Goal: Information Seeking & Learning: Check status

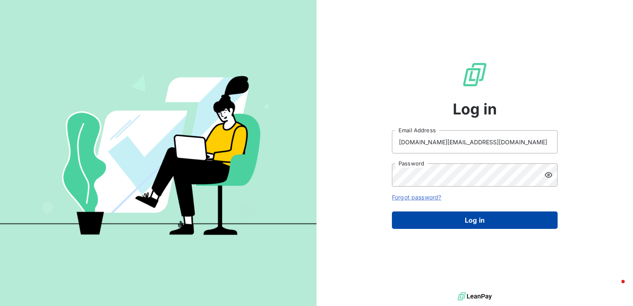
click at [445, 216] on button "Log in" at bounding box center [475, 219] width 166 height 17
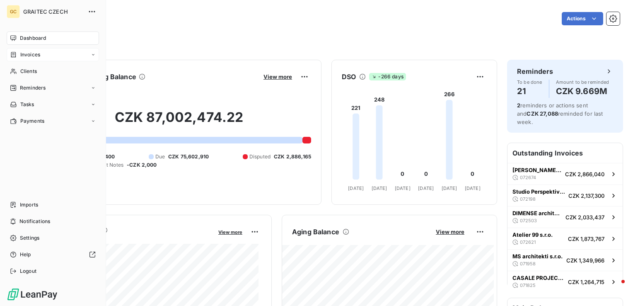
click at [28, 51] on span "Invoices" at bounding box center [30, 54] width 20 height 7
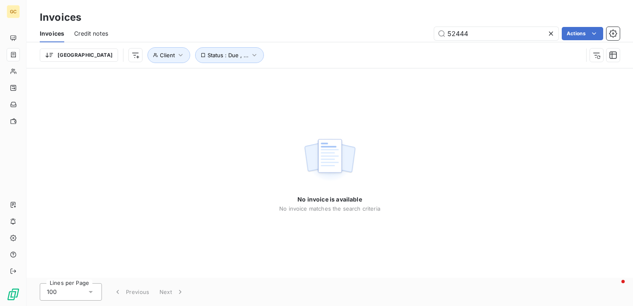
drag, startPoint x: 512, startPoint y: 36, endPoint x: 408, endPoint y: 23, distance: 104.9
click at [408, 23] on div "Invoices Invoices Credit notes 52444 Actions [GEOGRAPHIC_DATA] Client Status : …" at bounding box center [330, 34] width 607 height 68
click at [516, 66] on div "Trier Client Status : Due , ..." at bounding box center [330, 55] width 580 height 26
click at [484, 29] on input "220796" at bounding box center [496, 33] width 124 height 13
drag, startPoint x: 484, startPoint y: 36, endPoint x: 407, endPoint y: 29, distance: 77.4
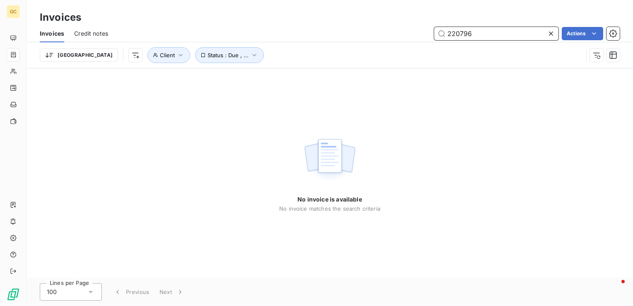
click at [407, 29] on div "220796 Actions" at bounding box center [369, 33] width 502 height 13
paste input "822"
type input "220822"
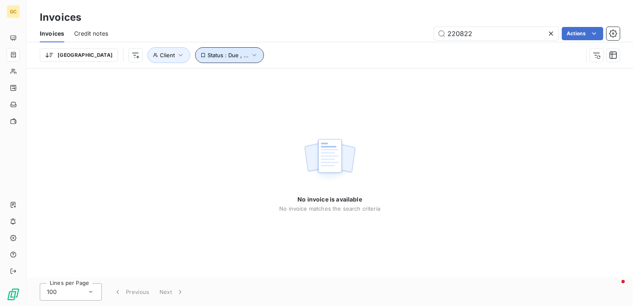
click at [208, 57] on span "Status : Due , ..." at bounding box center [228, 55] width 41 height 7
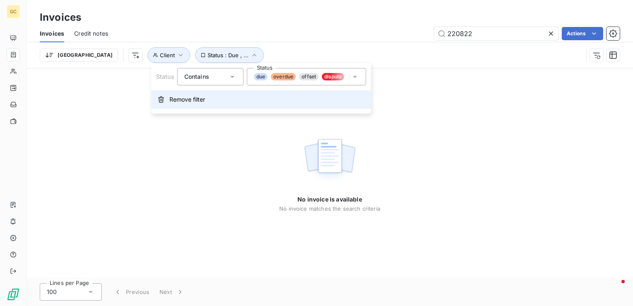
click at [182, 105] on button "Remove filter" at bounding box center [261, 99] width 220 height 18
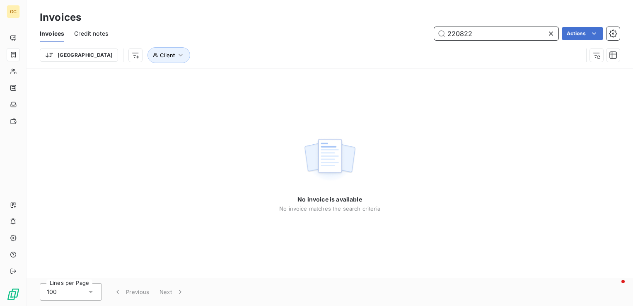
click at [487, 30] on input "220822" at bounding box center [496, 33] width 124 height 13
click at [133, 69] on div "No invoice is available No invoice matches the search criteria" at bounding box center [330, 172] width 607 height 209
click at [177, 59] on icon "button" at bounding box center [181, 55] width 8 height 8
click at [155, 28] on div "220822 Actions" at bounding box center [369, 33] width 502 height 13
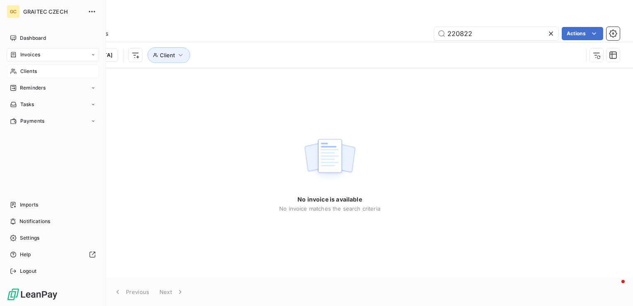
click at [28, 65] on div "Clients" at bounding box center [53, 71] width 92 height 13
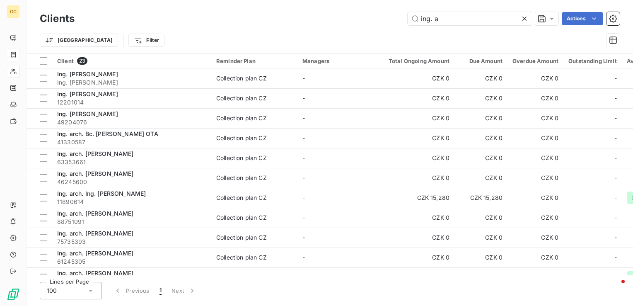
drag, startPoint x: 444, startPoint y: 19, endPoint x: 368, endPoint y: 16, distance: 75.5
click at [368, 16] on div "ing. a Actions" at bounding box center [352, 18] width 535 height 13
type input "v"
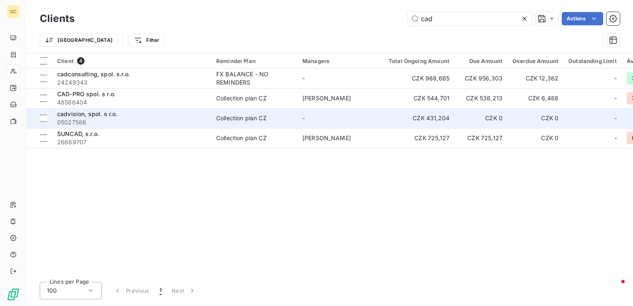
type input "cad"
click at [168, 123] on span "05027586" at bounding box center [131, 122] width 149 height 8
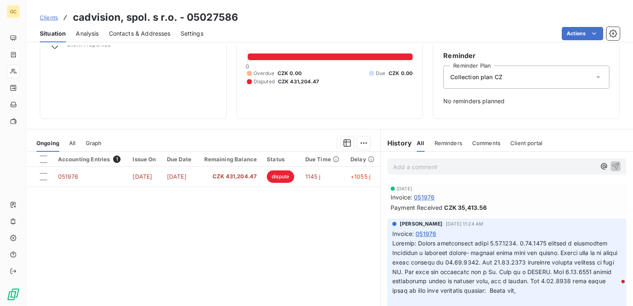
scroll to position [83, 0]
